Goal: Task Accomplishment & Management: Use online tool/utility

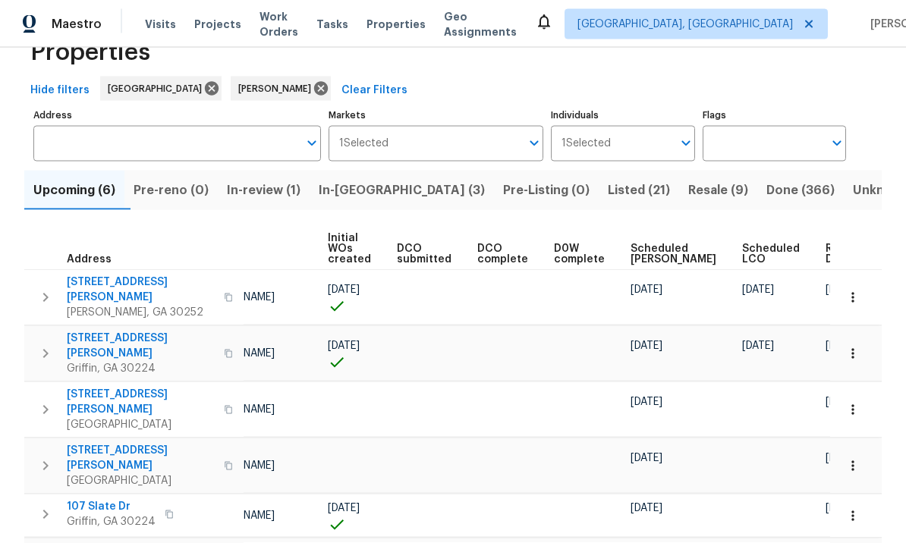
scroll to position [0, 109]
click at [826, 244] on span "Ready Date" at bounding box center [842, 254] width 33 height 21
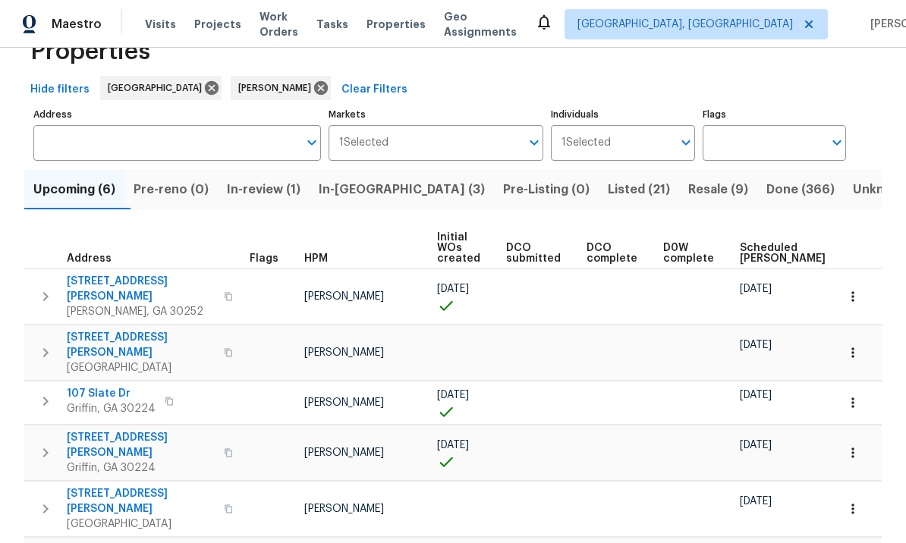
scroll to position [44, 0]
click at [272, 188] on span "In-review (1)" at bounding box center [264, 190] width 74 height 21
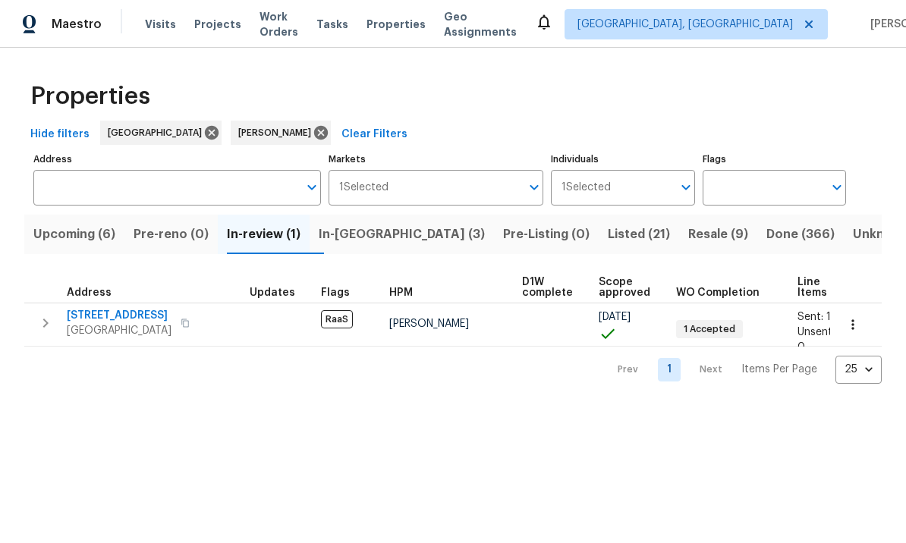
click at [153, 314] on span "11139 Silver Aspen Ct" at bounding box center [119, 315] width 105 height 15
click at [96, 232] on span "Upcoming (6)" at bounding box center [74, 234] width 82 height 21
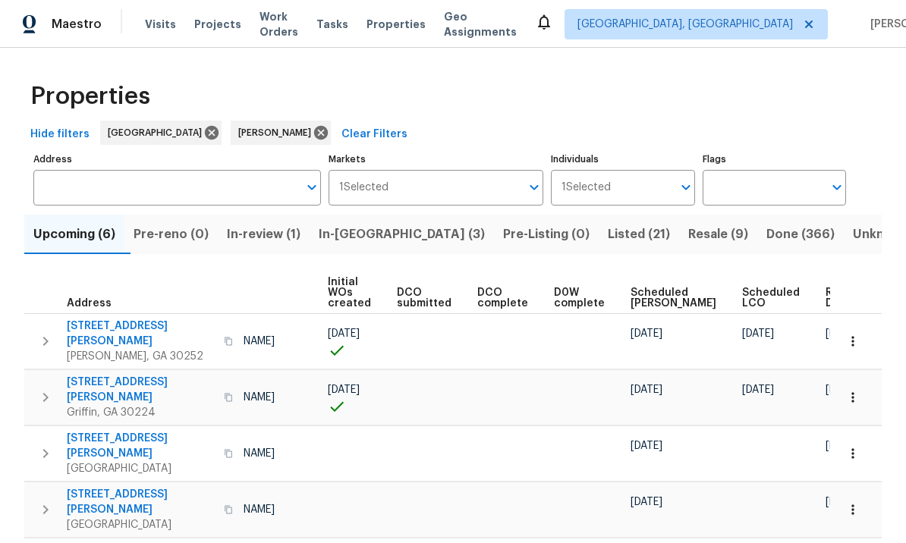
scroll to position [0, 109]
click at [397, 426] on td at bounding box center [432, 453] width 80 height 55
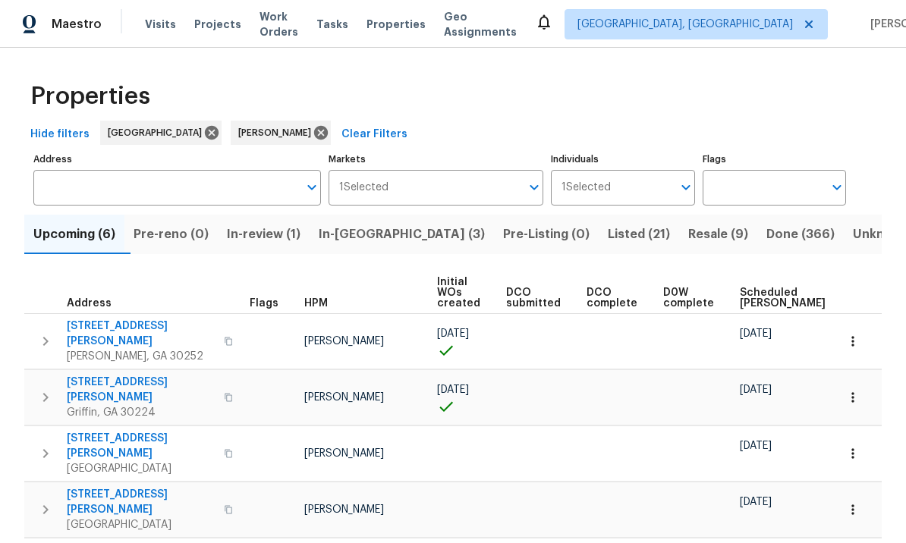
scroll to position [0, 0]
click at [112, 322] on span "111 Harper Rd" at bounding box center [141, 334] width 148 height 30
click at [853, 336] on icon "button" at bounding box center [852, 341] width 2 height 10
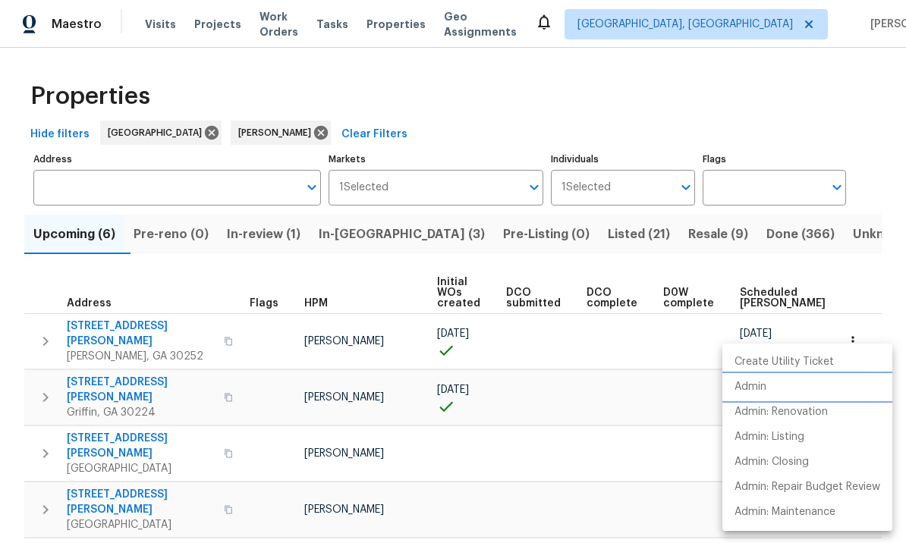
click at [766, 385] on p "Admin" at bounding box center [750, 387] width 32 height 16
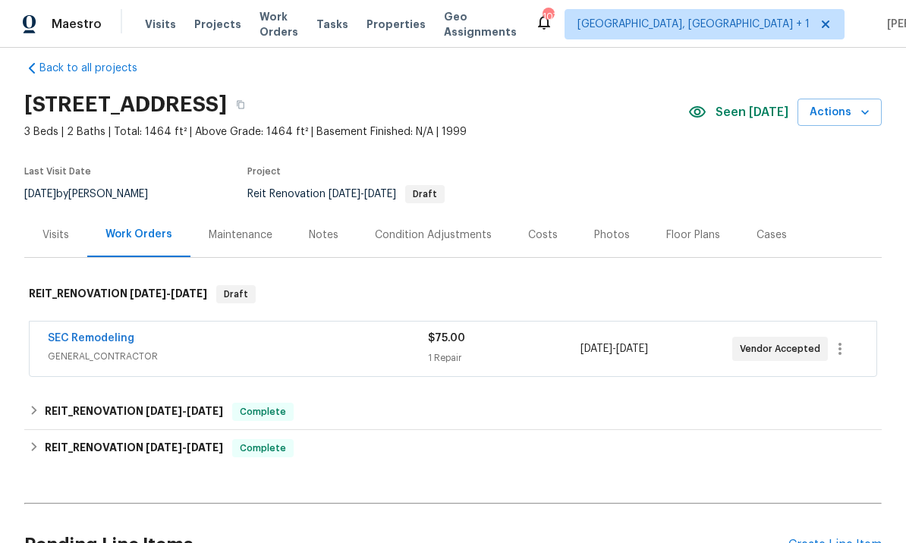
scroll to position [21, 0]
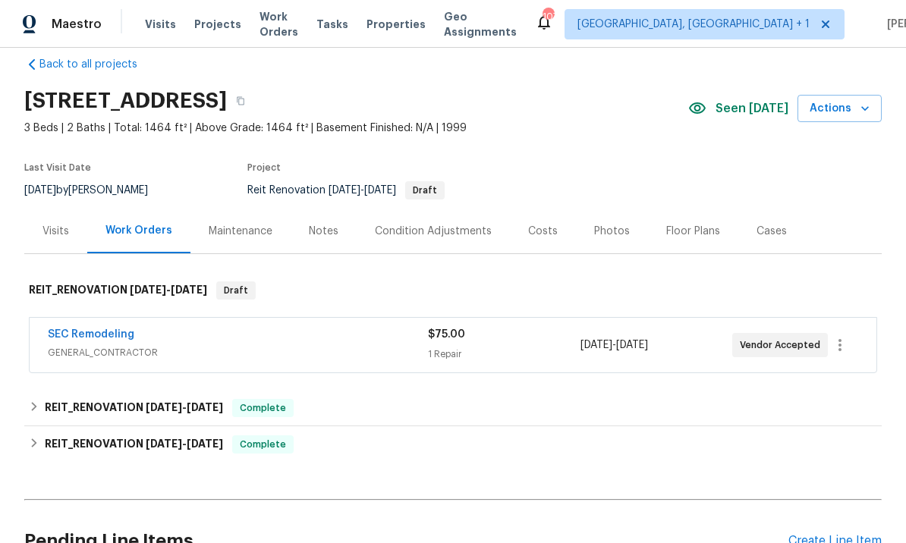
click at [121, 336] on link "SEC Remodeling" at bounding box center [91, 334] width 86 height 11
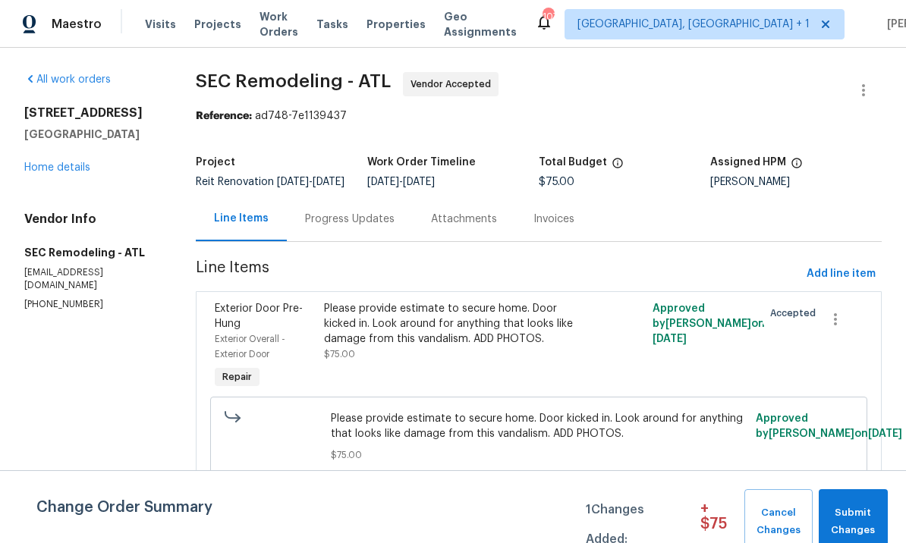
scroll to position [3, 0]
click at [483, 373] on div "Please provide estimate to secure home. Door kicked in. Look around for anythin…" at bounding box center [456, 347] width 274 height 100
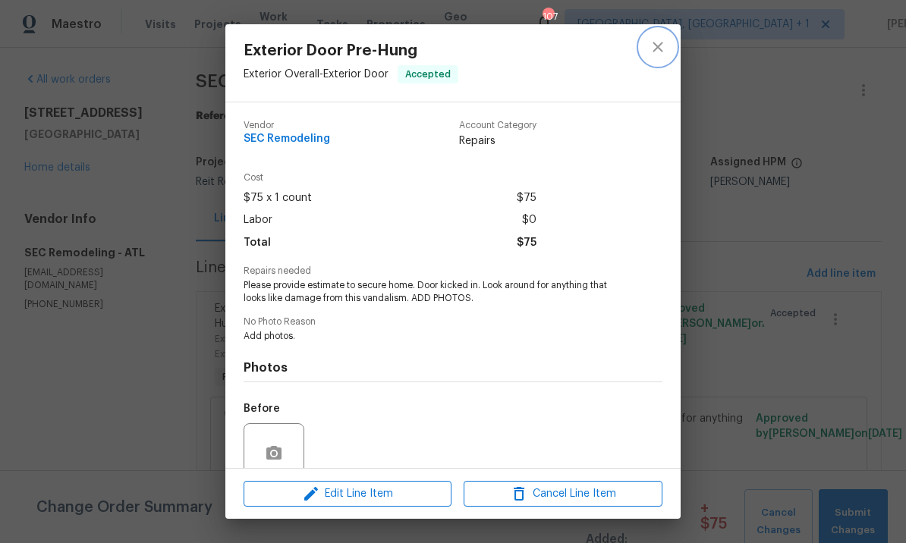
click at [667, 39] on button "close" at bounding box center [658, 47] width 36 height 36
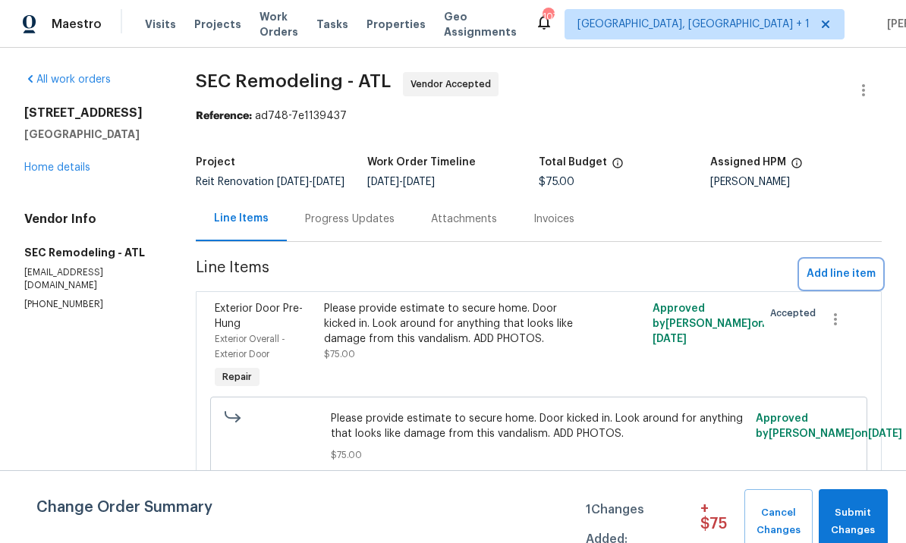
click at [835, 284] on span "Add line item" at bounding box center [841, 274] width 69 height 19
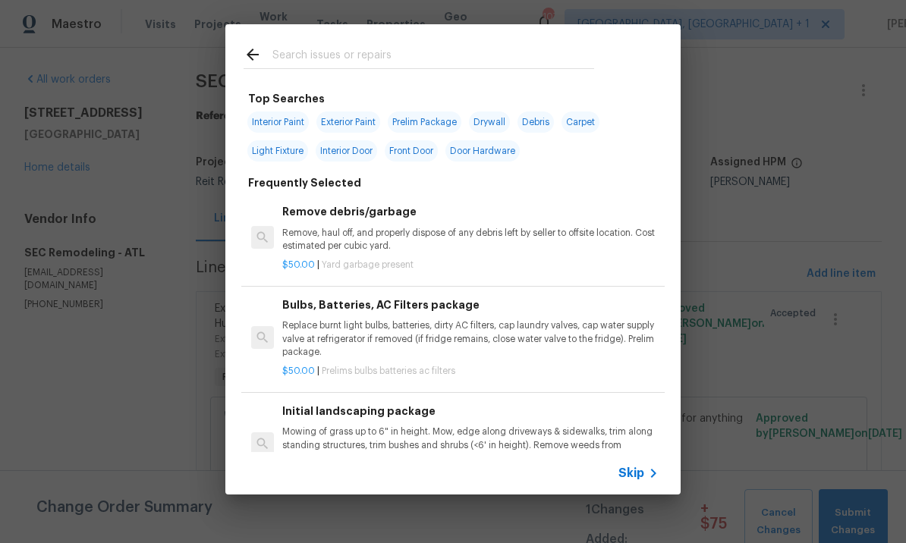
click at [327, 55] on input "text" at bounding box center [433, 57] width 322 height 23
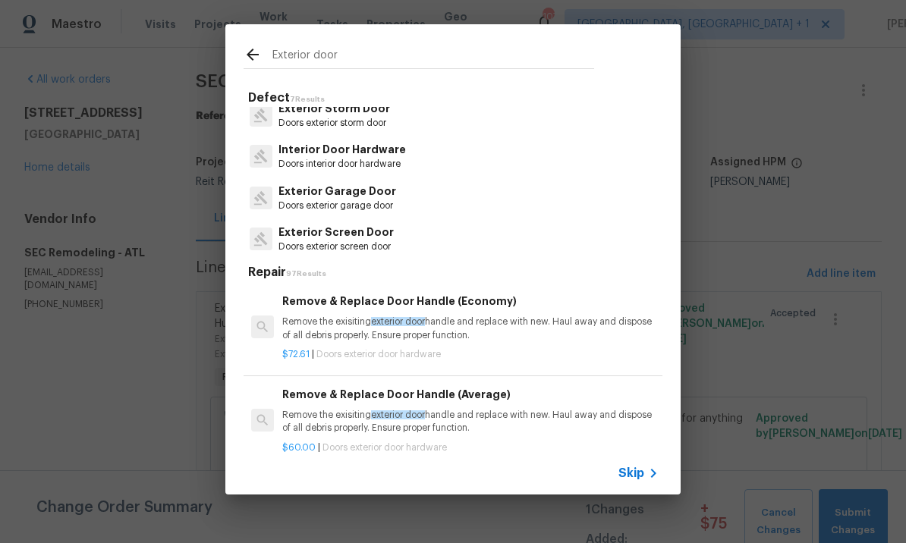
scroll to position [-5, 0]
type input "Exterior door"
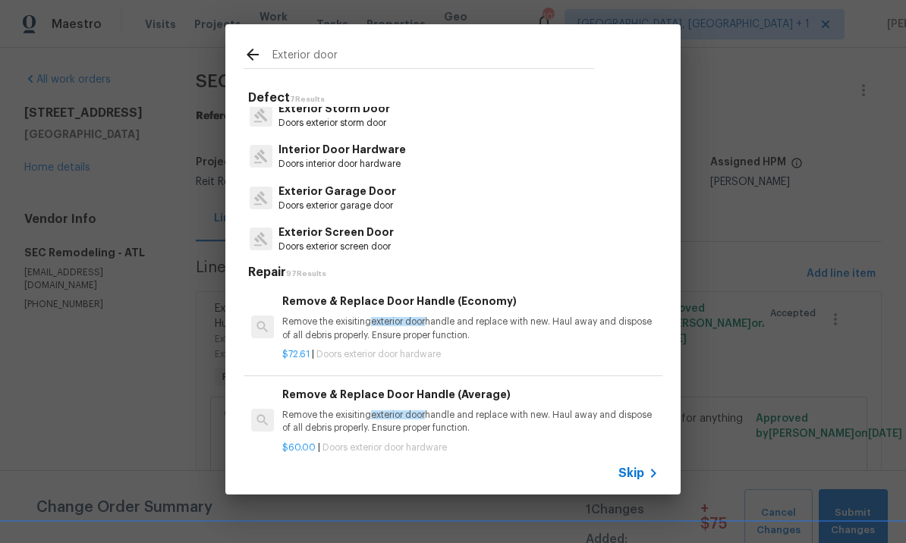
click at [449, 257] on div "Exterior Screen Door Doors exterior screen door" at bounding box center [453, 239] width 419 height 41
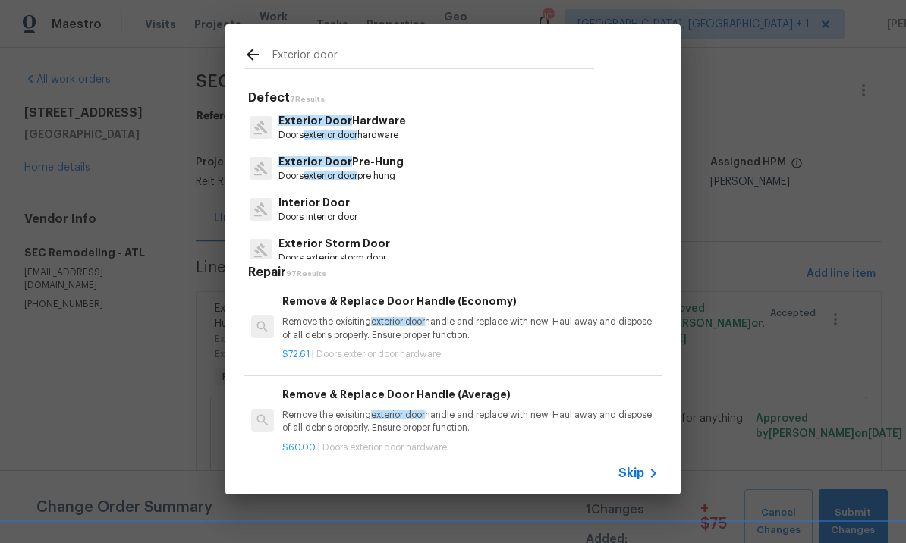
scroll to position [0, 0]
click at [357, 166] on p "Exterior Door Pre-Hung" at bounding box center [340, 162] width 125 height 16
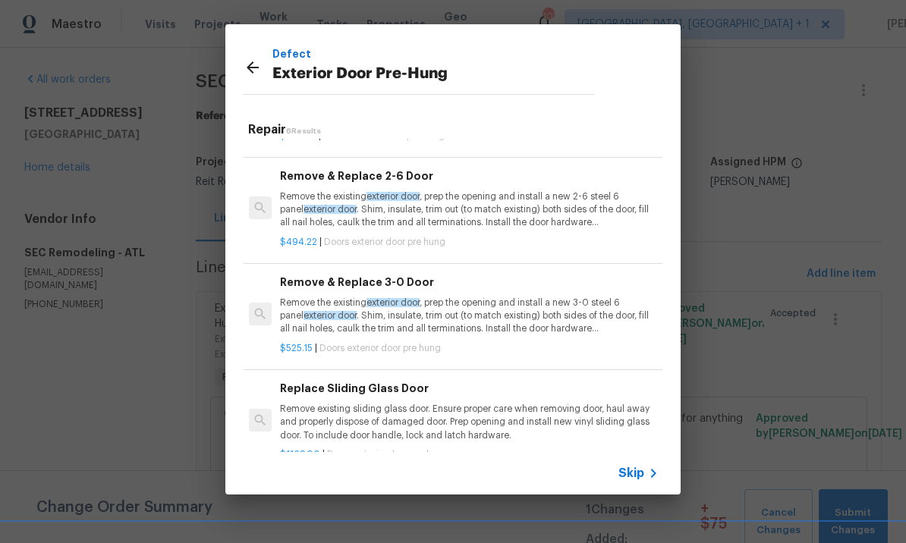
scroll to position [195, 2]
click at [457, 351] on p "$525.15 | Doors exterior door pre hung" at bounding box center [468, 349] width 376 height 13
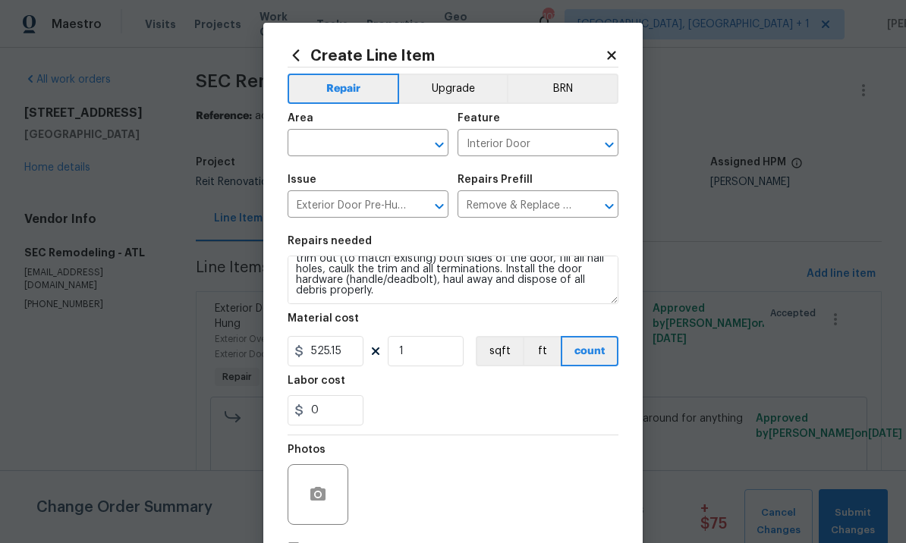
scroll to position [32, 0]
click at [353, 146] on input "text" at bounding box center [347, 145] width 118 height 24
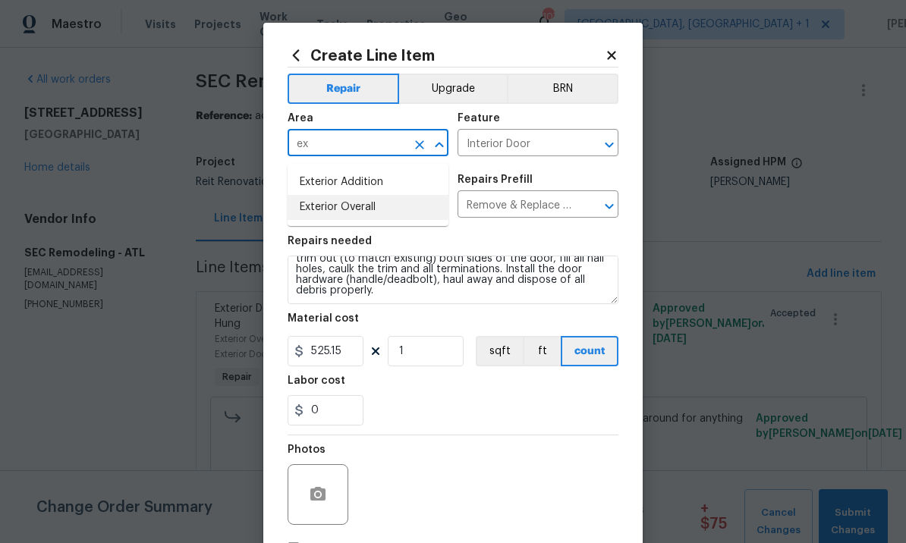
click at [358, 204] on li "Exterior Overall" at bounding box center [368, 207] width 161 height 25
type input "Exterior Overall"
click at [544, 136] on input "Interior Door" at bounding box center [517, 145] width 118 height 24
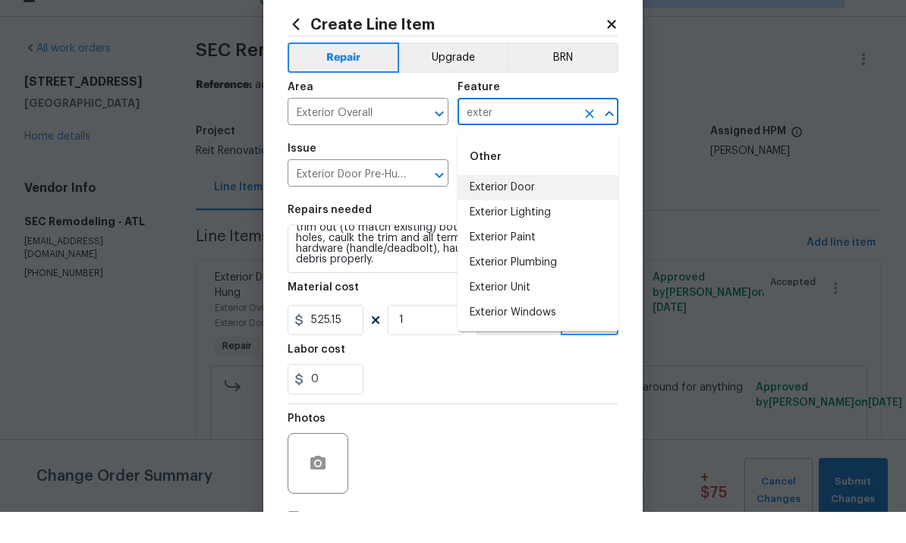
click at [532, 206] on li "Exterior Door" at bounding box center [538, 218] width 161 height 25
type input "Exterior Door"
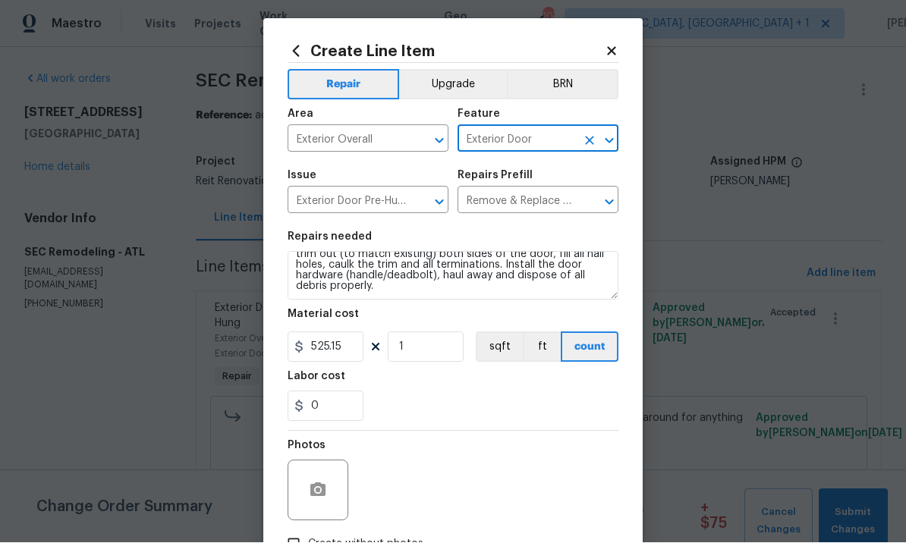
scroll to position [5, 0]
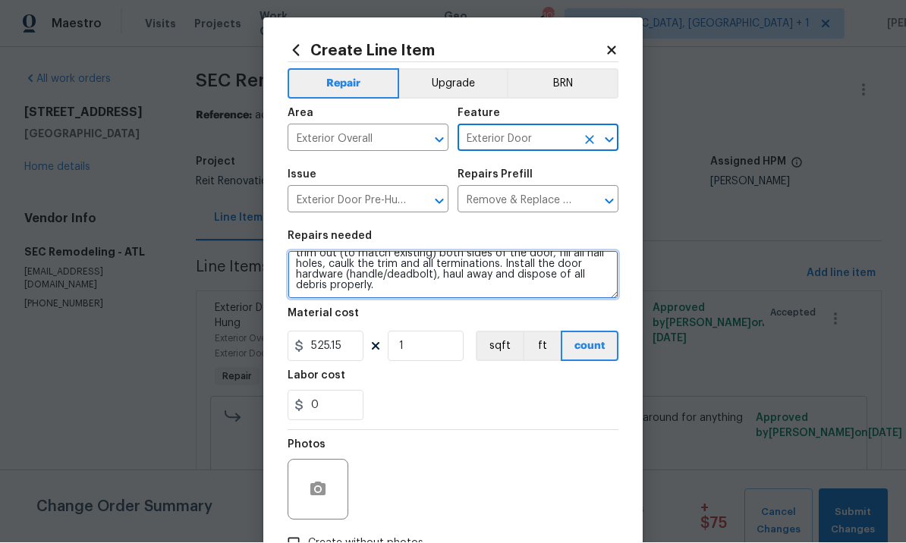
click at [451, 291] on textarea "Remove the existing exterior door, prep the opening and install a new 3-0 steel…" at bounding box center [453, 275] width 331 height 49
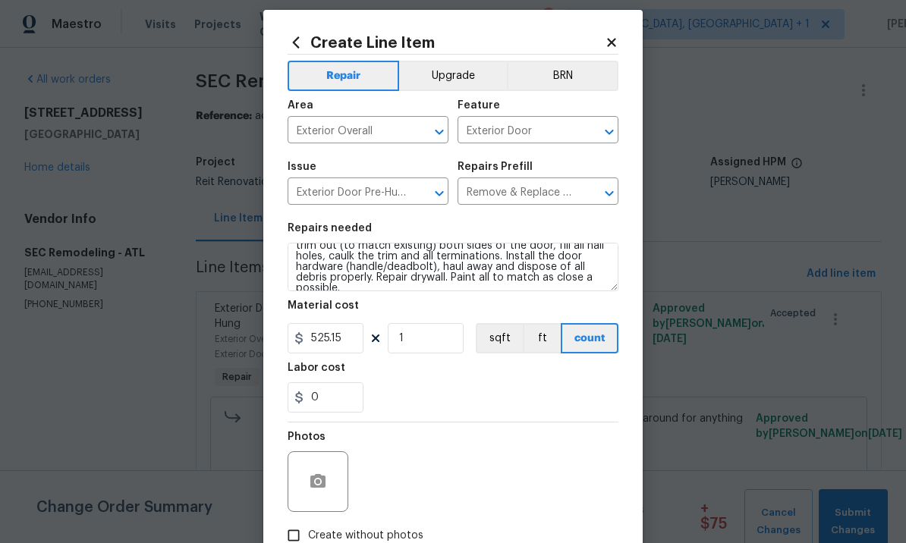
scroll to position [14, 0]
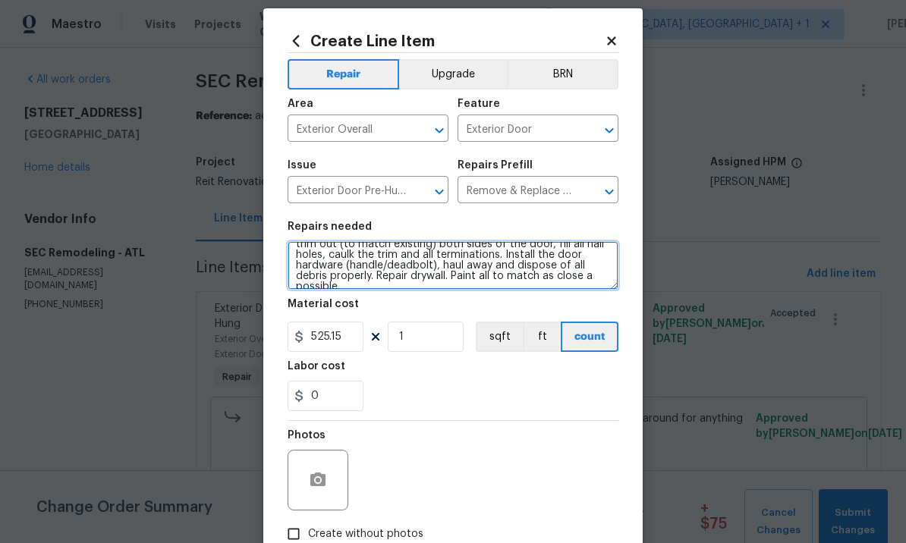
click at [617, 280] on textarea "Remove the existing exterior door, prep the opening and install a new 3-0 steel…" at bounding box center [453, 265] width 331 height 49
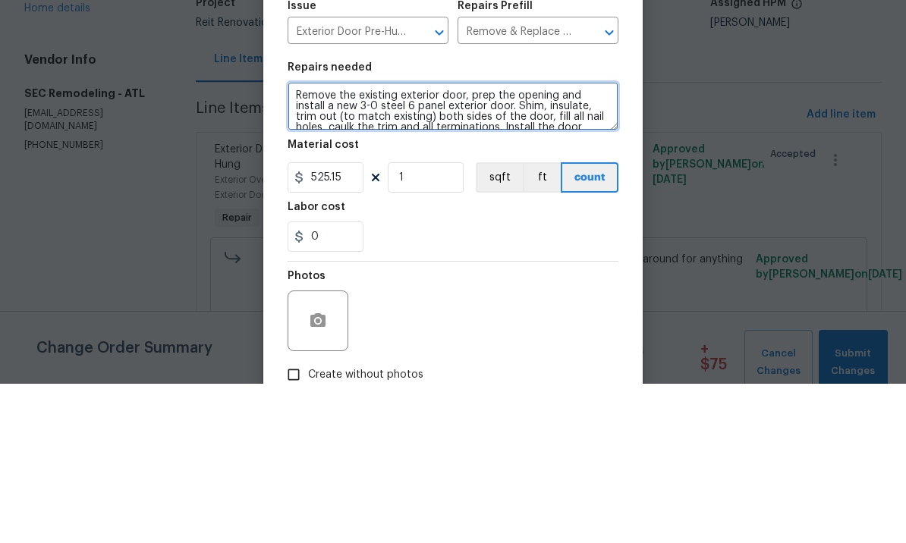
scroll to position [2, 0]
click at [342, 241] on textarea "Remove the existing exterior door, prep the opening and install a new 3-0 steel…" at bounding box center [453, 265] width 331 height 49
click at [349, 241] on textarea "Remove the existing exterior door, prep the opening and install a new 2/0 steel…" at bounding box center [453, 265] width 331 height 49
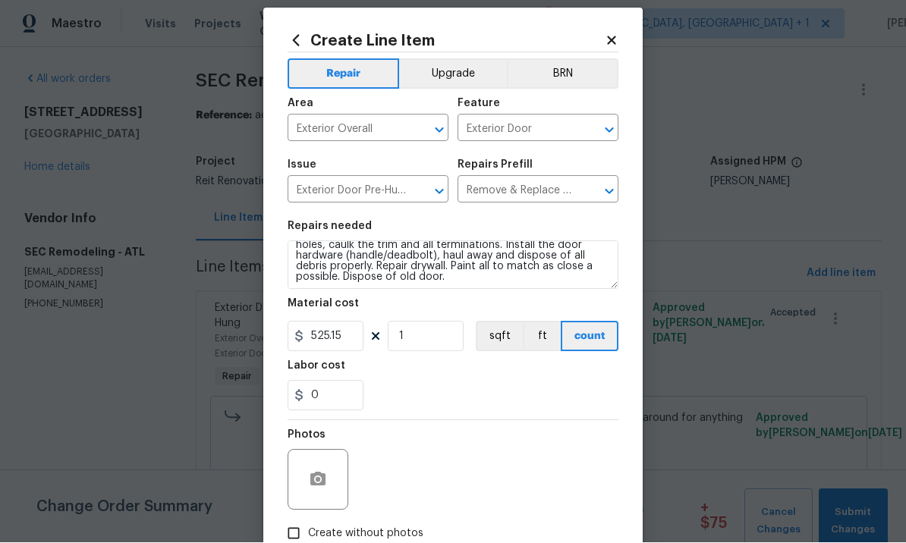
scroll to position [42, 0]
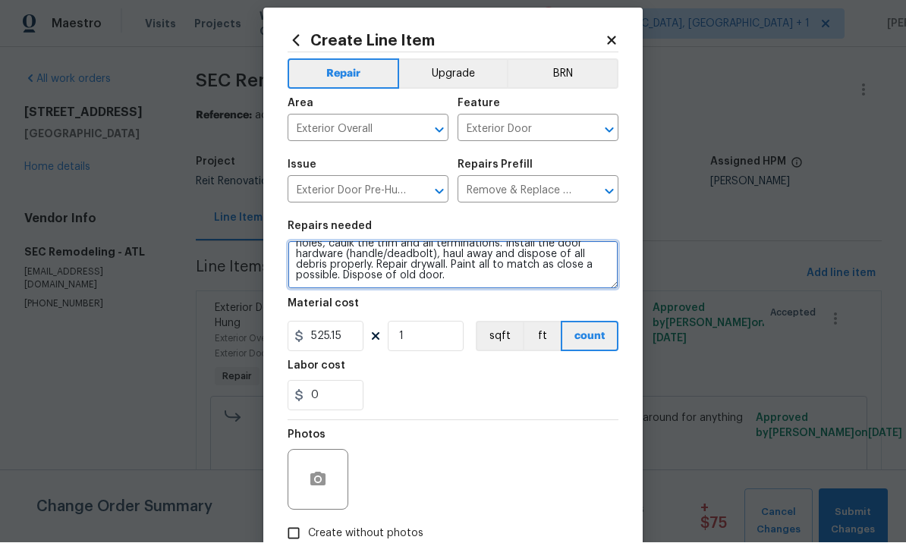
click at [492, 282] on textarea "Remove the existing exterior door, prep the opening and install a new 2/8 steel…" at bounding box center [453, 265] width 331 height 49
type textarea "Remove the existing exterior door, prep the opening and install a new 2/8 steel…"
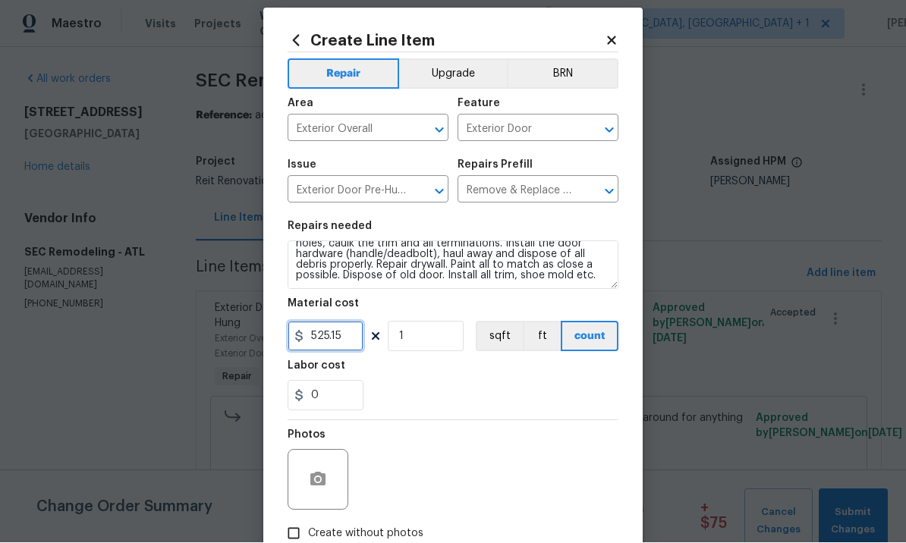
click at [343, 339] on input "525.15" at bounding box center [326, 337] width 76 height 30
type input "690"
click at [322, 470] on button "button" at bounding box center [318, 480] width 36 height 36
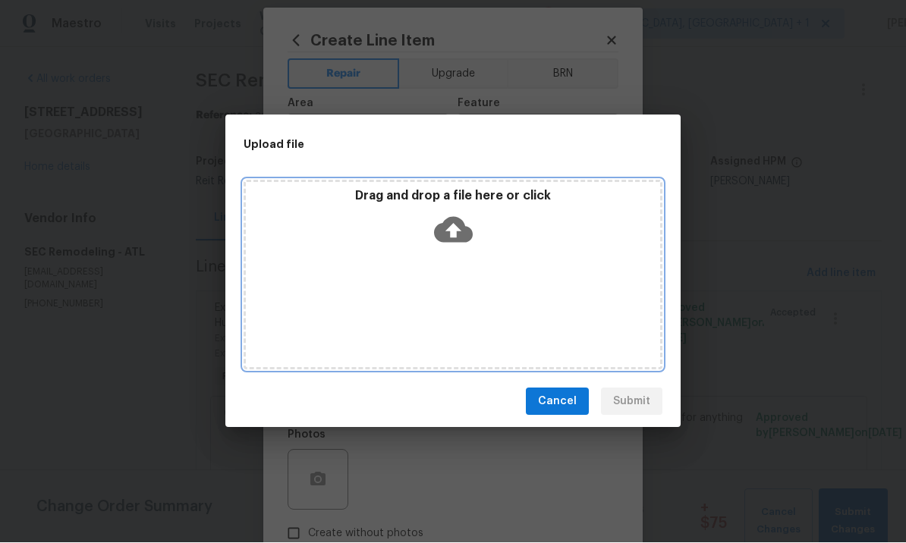
click at [455, 221] on icon at bounding box center [453, 231] width 39 height 26
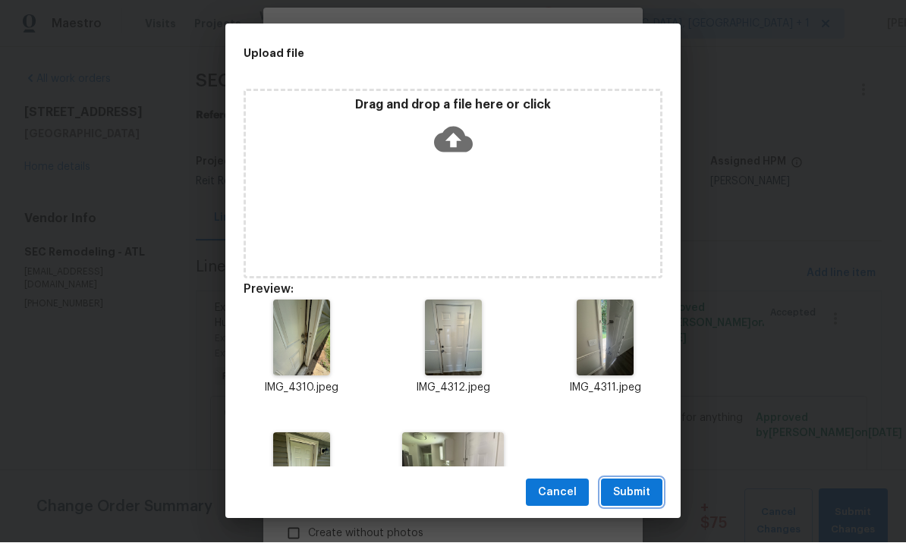
click at [632, 486] on span "Submit" at bounding box center [631, 493] width 37 height 19
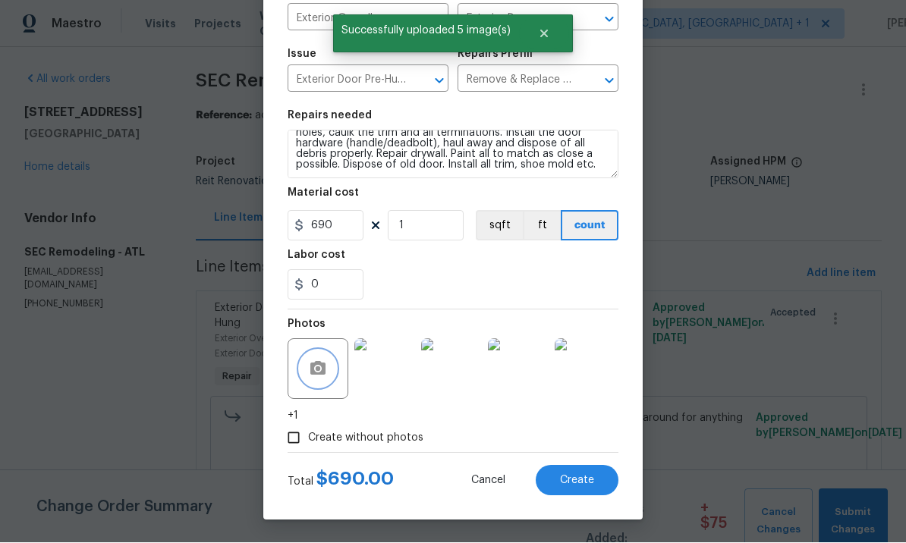
scroll to position [128, 0]
click at [571, 477] on span "Create" at bounding box center [577, 481] width 34 height 11
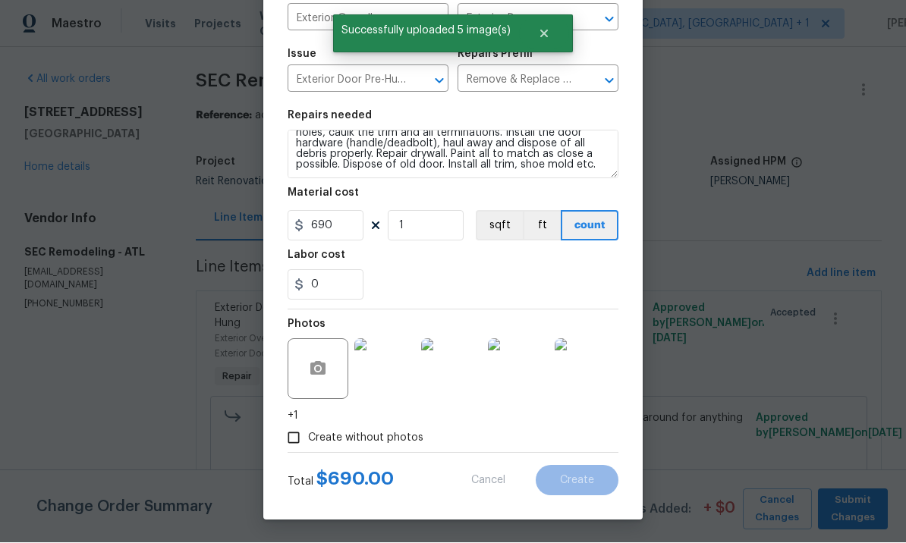
type input "0"
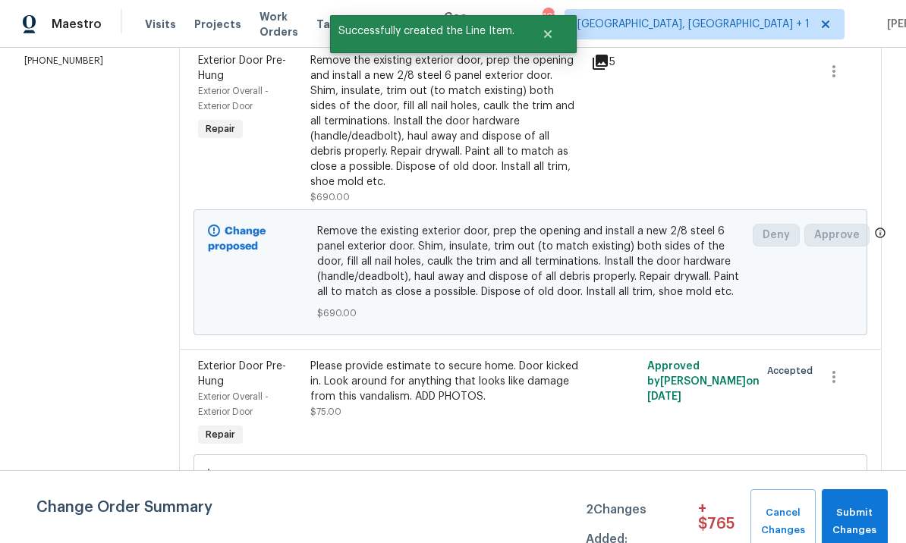
scroll to position [257, 0]
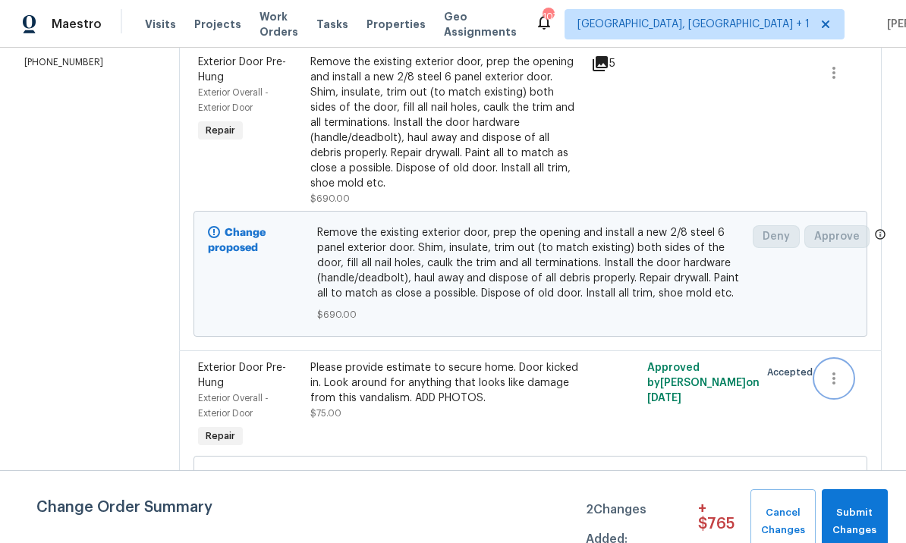
click at [839, 372] on icon "button" at bounding box center [834, 379] width 18 height 18
click at [843, 376] on li "Cancel" at bounding box center [845, 378] width 58 height 25
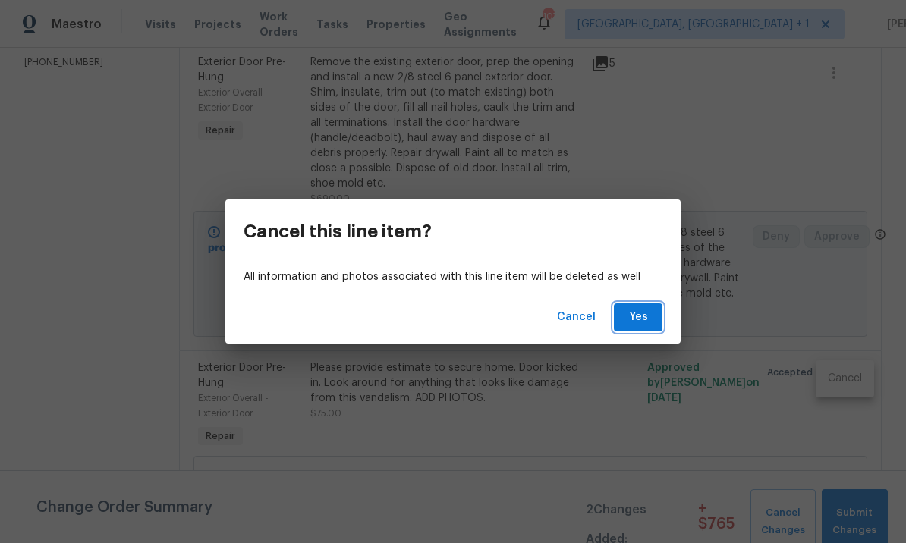
click at [618, 311] on button "Yes" at bounding box center [638, 318] width 49 height 28
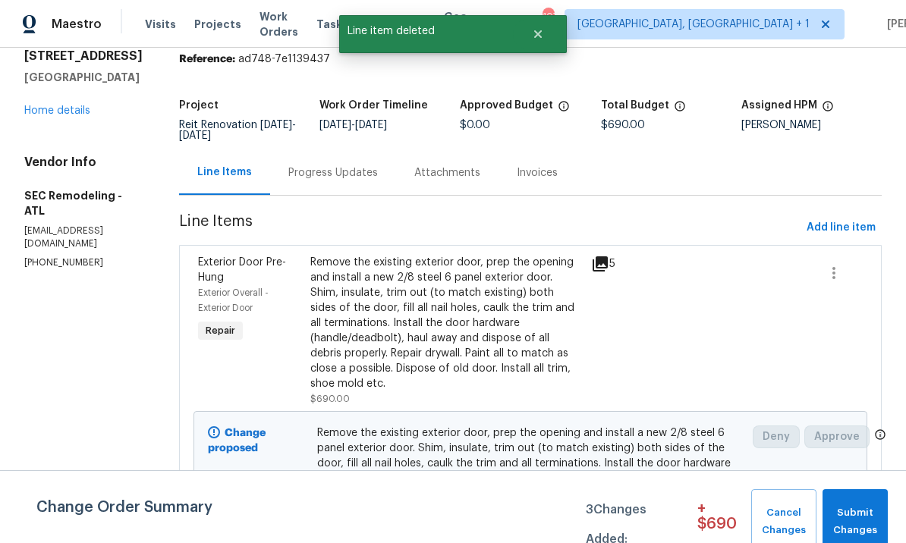
scroll to position [56, 0]
click at [860, 503] on button "Submit Changes" at bounding box center [855, 521] width 65 height 65
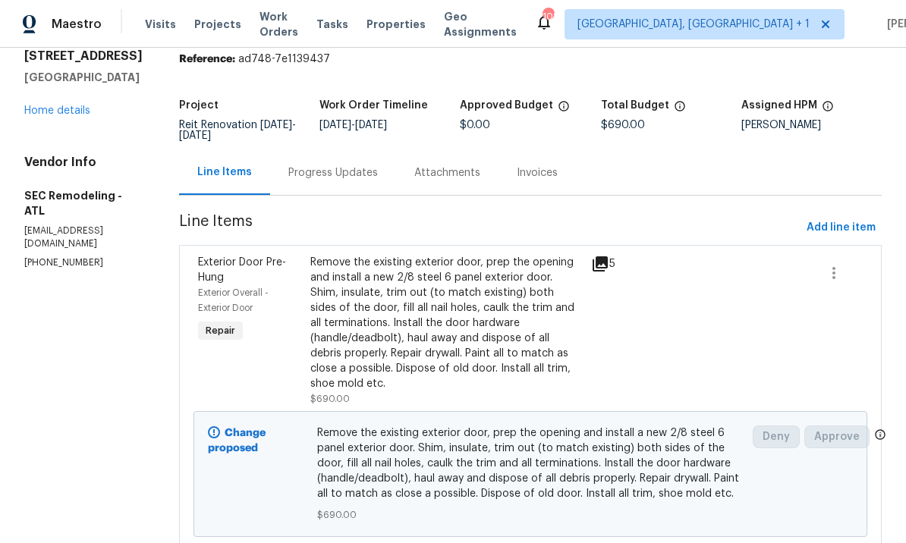
scroll to position [56, 0]
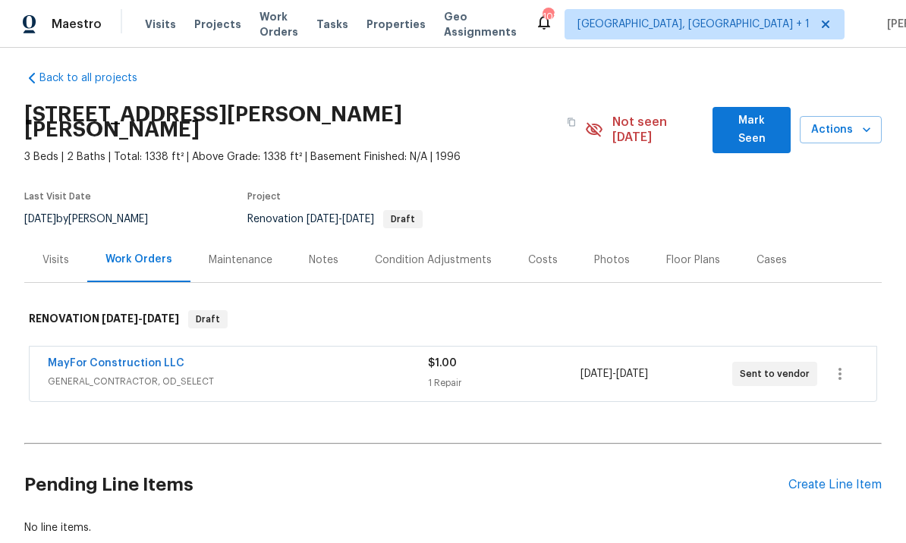
scroll to position [5, 0]
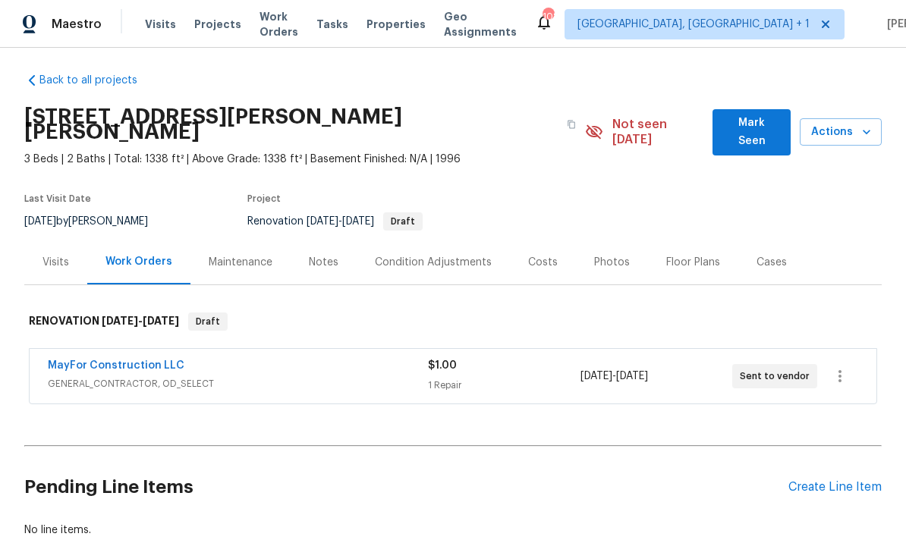
click at [316, 255] on div "Notes" at bounding box center [324, 262] width 30 height 15
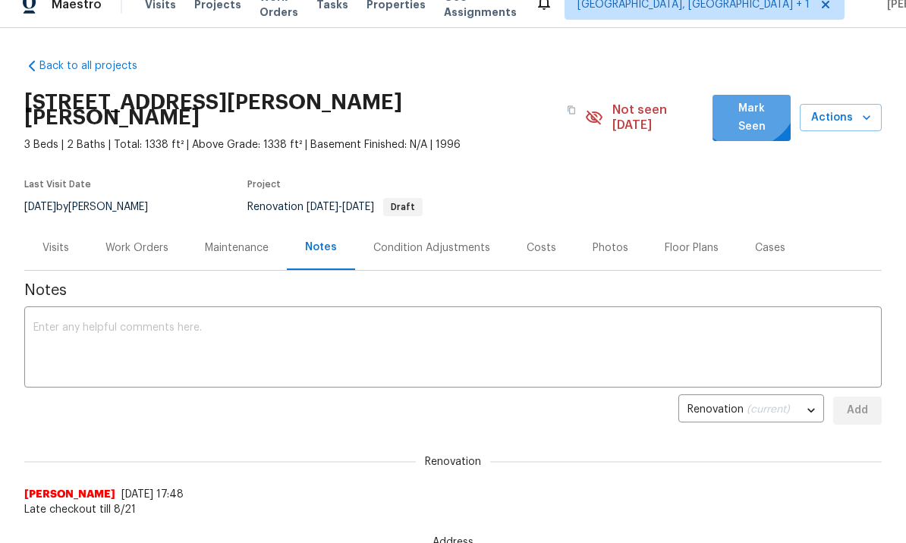
click at [746, 97] on button "Mark Seen" at bounding box center [751, 118] width 78 height 46
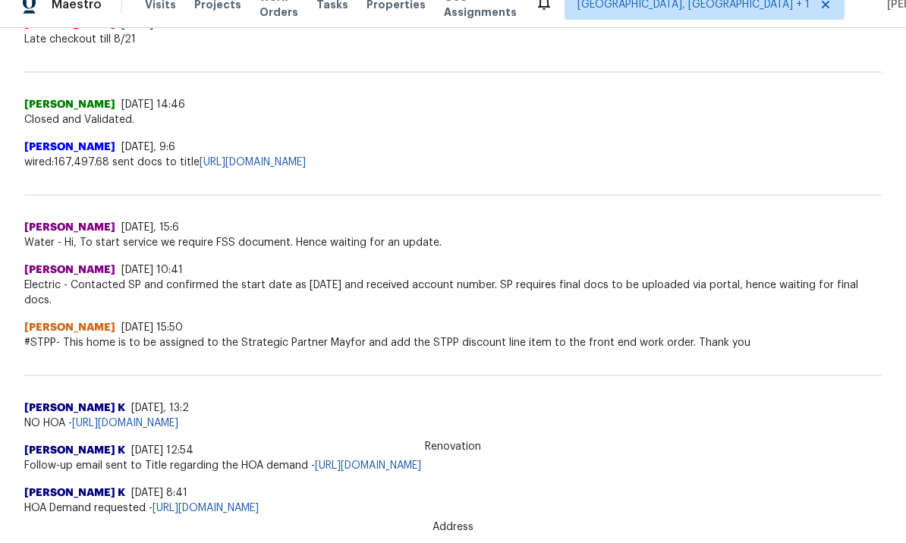
scroll to position [461, 0]
